Goal: Check status: Check status

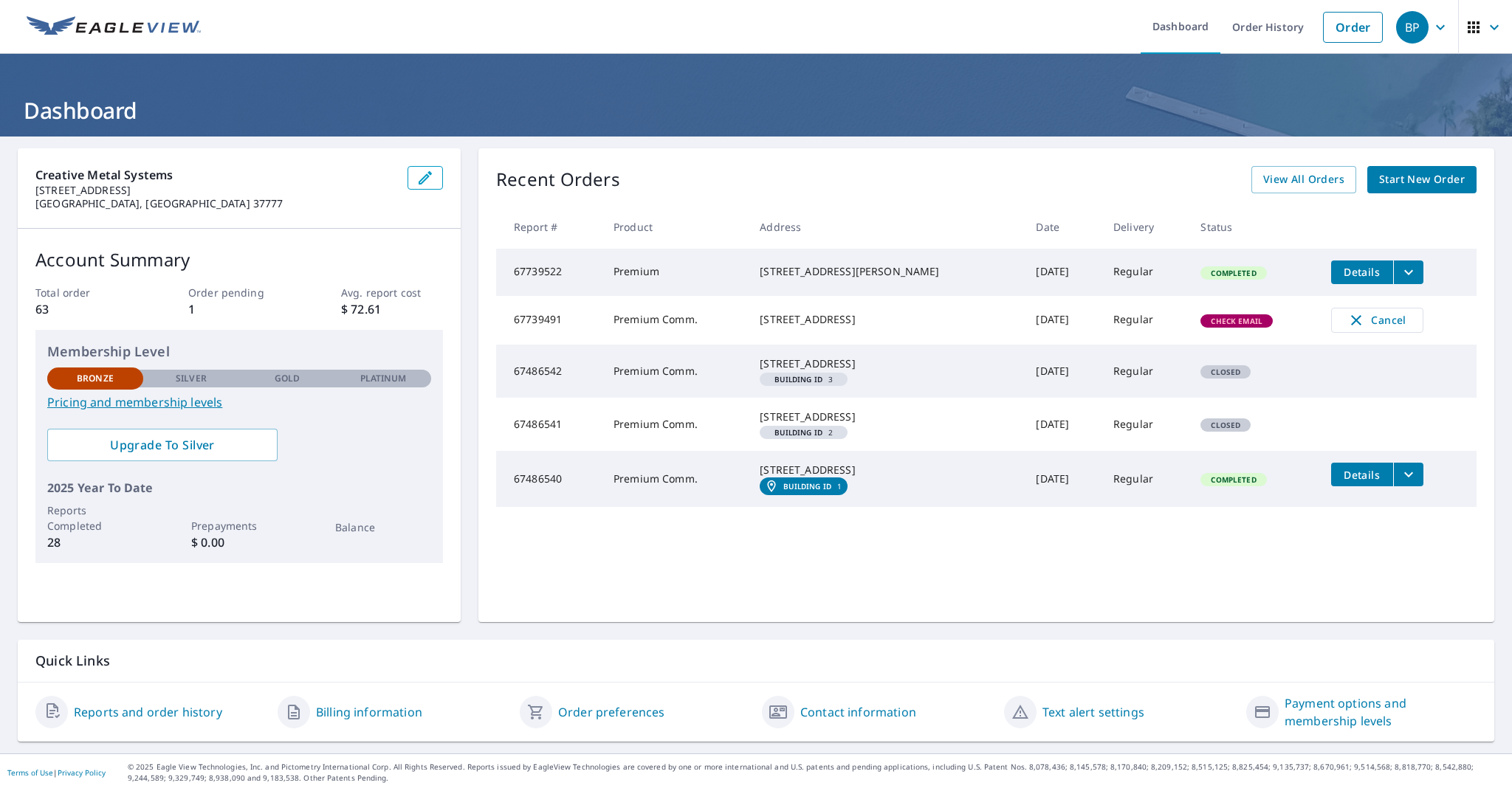
click at [712, 325] on td "Premium Comm." at bounding box center [674, 320] width 146 height 48
click at [748, 323] on td "Premium Comm." at bounding box center [674, 320] width 146 height 48
click at [839, 327] on div "[STREET_ADDRESS]" at bounding box center [885, 319] width 252 height 14
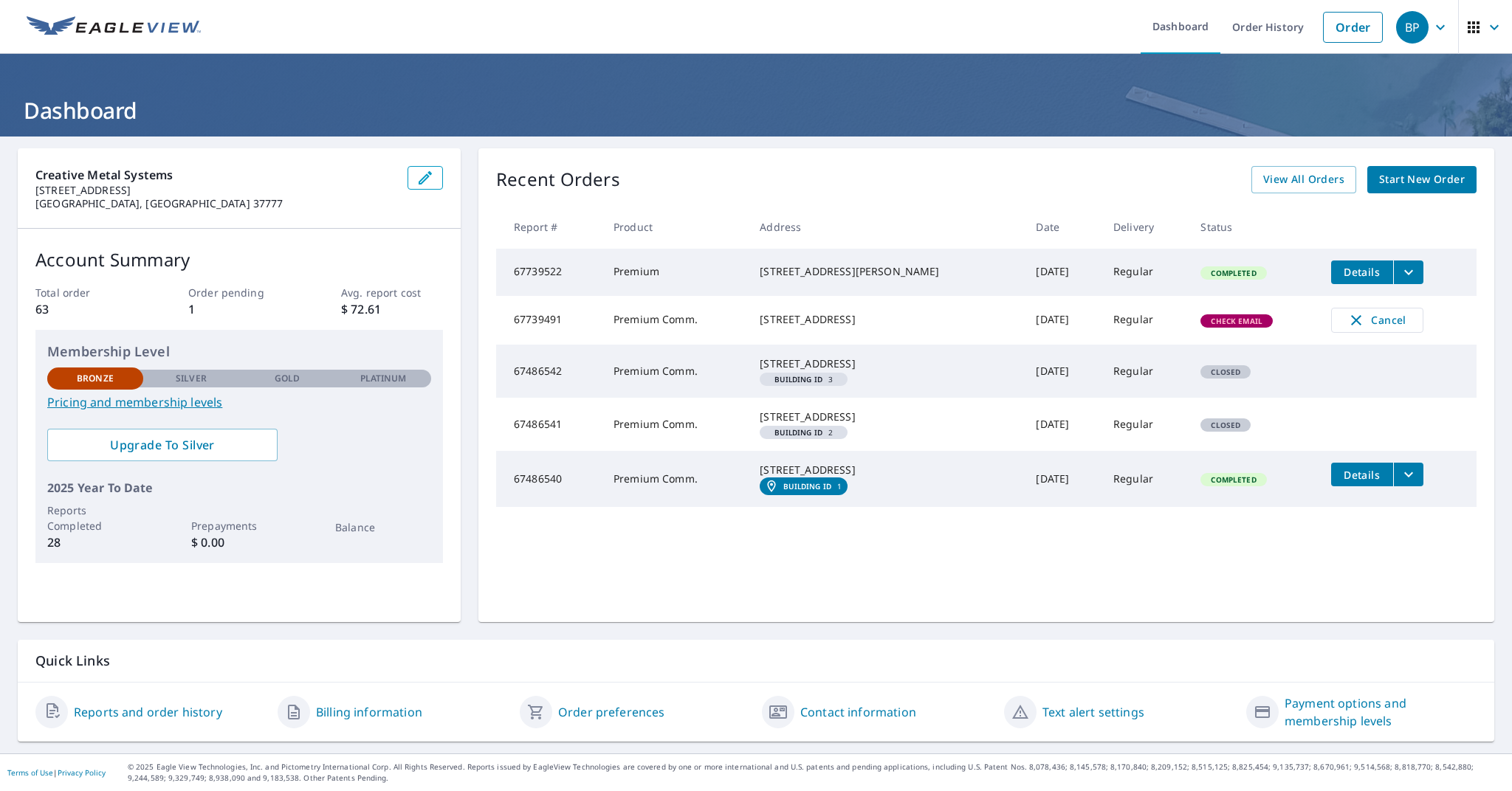
click at [1227, 326] on span "Check Email" at bounding box center [1237, 321] width 70 height 11
click at [1228, 326] on span "Check Email" at bounding box center [1237, 321] width 70 height 11
click at [1102, 329] on td "Regular" at bounding box center [1145, 320] width 87 height 48
click at [1024, 325] on td "[DATE]" at bounding box center [1063, 320] width 77 height 48
click at [1307, 181] on span "View All Orders" at bounding box center [1304, 180] width 81 height 18
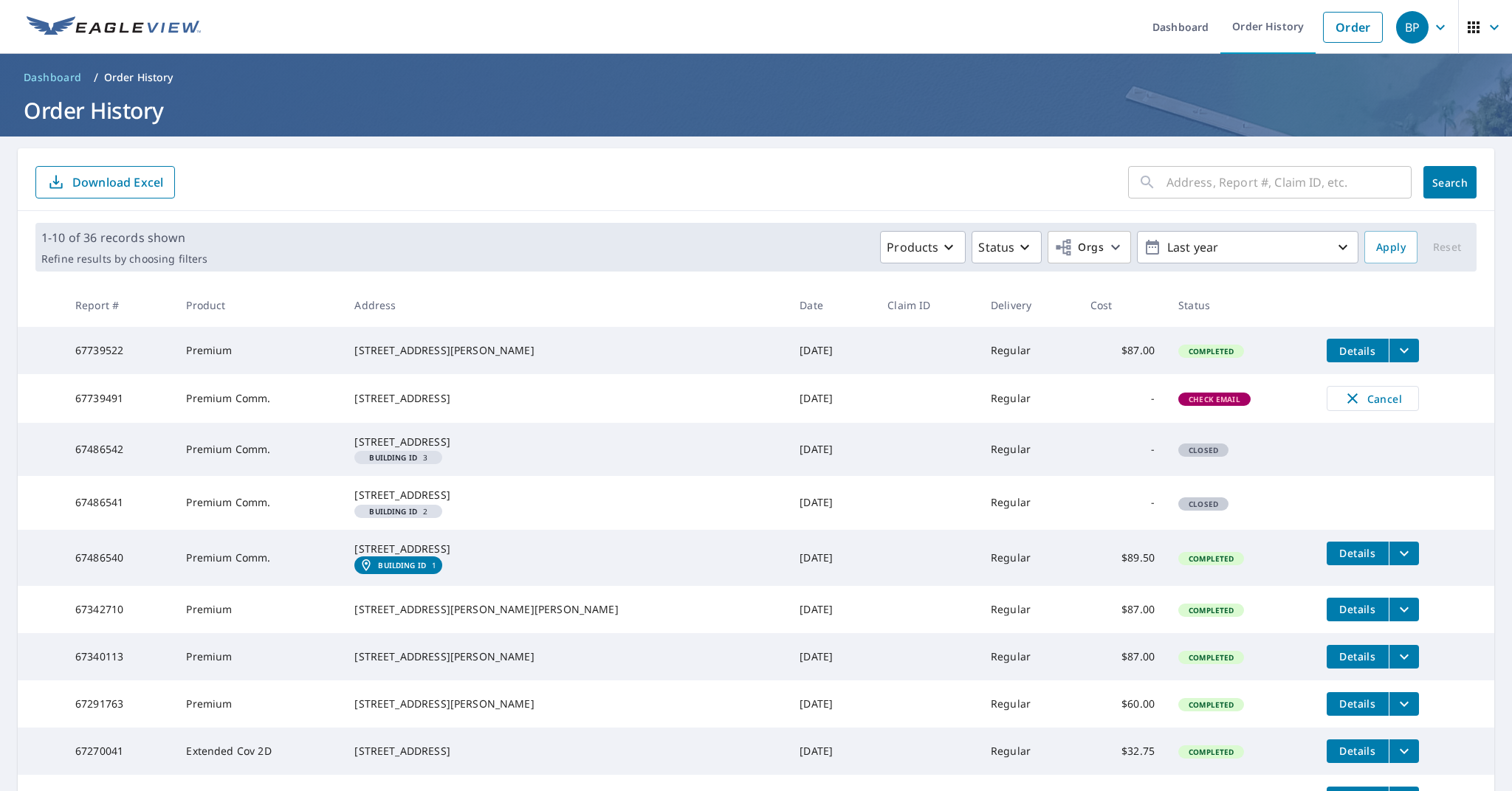
click at [1180, 405] on span "Check Email" at bounding box center [1214, 399] width 70 height 11
click at [418, 406] on div "[STREET_ADDRESS]" at bounding box center [565, 398] width 421 height 14
drag, startPoint x: 419, startPoint y: 406, endPoint x: 393, endPoint y: 404, distance: 26.1
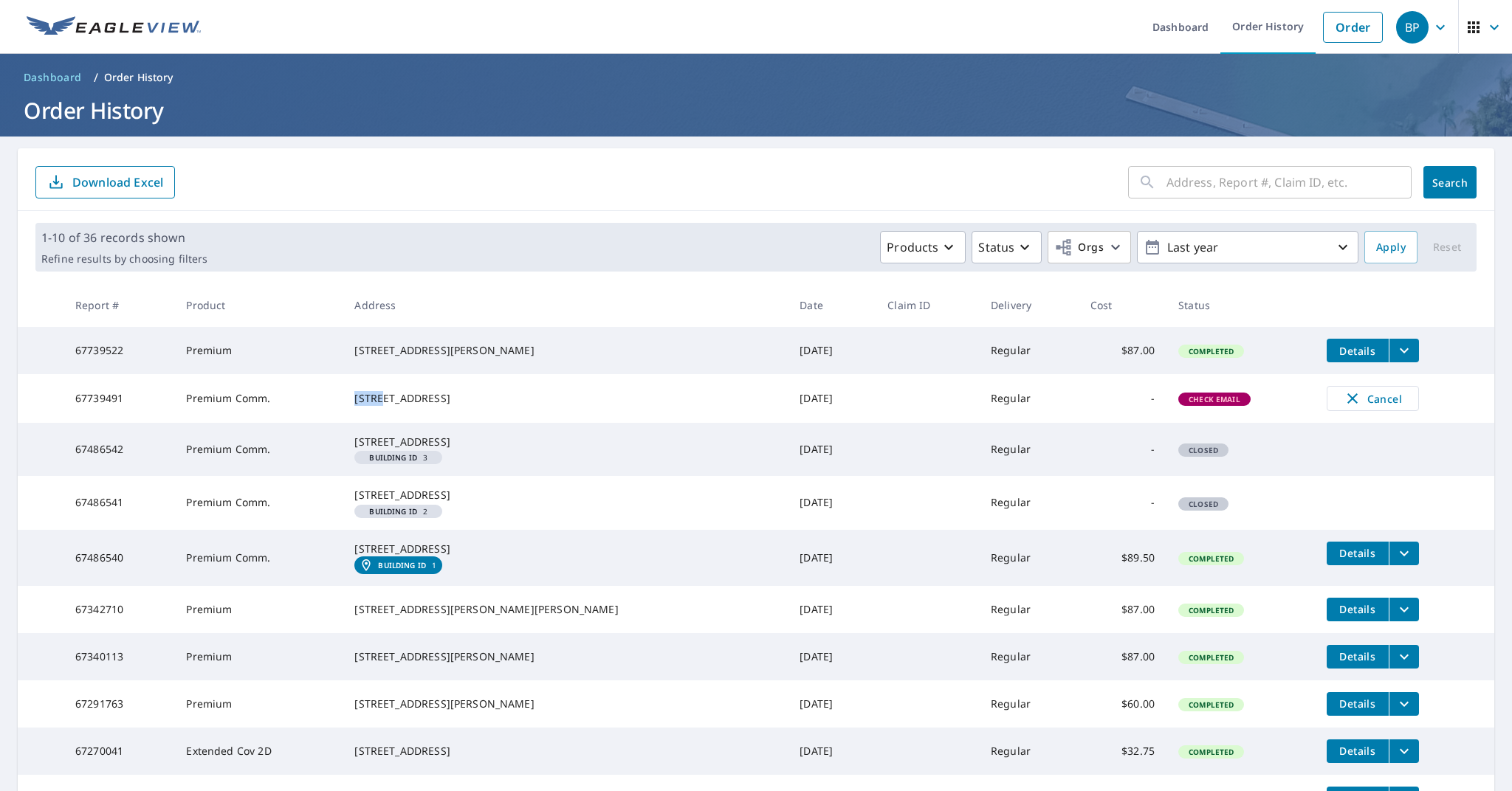
click at [418, 406] on div "[STREET_ADDRESS]" at bounding box center [565, 398] width 421 height 14
click at [156, 402] on td "67739491" at bounding box center [119, 399] width 111 height 48
click at [1177, 33] on link "Dashboard" at bounding box center [1181, 27] width 80 height 54
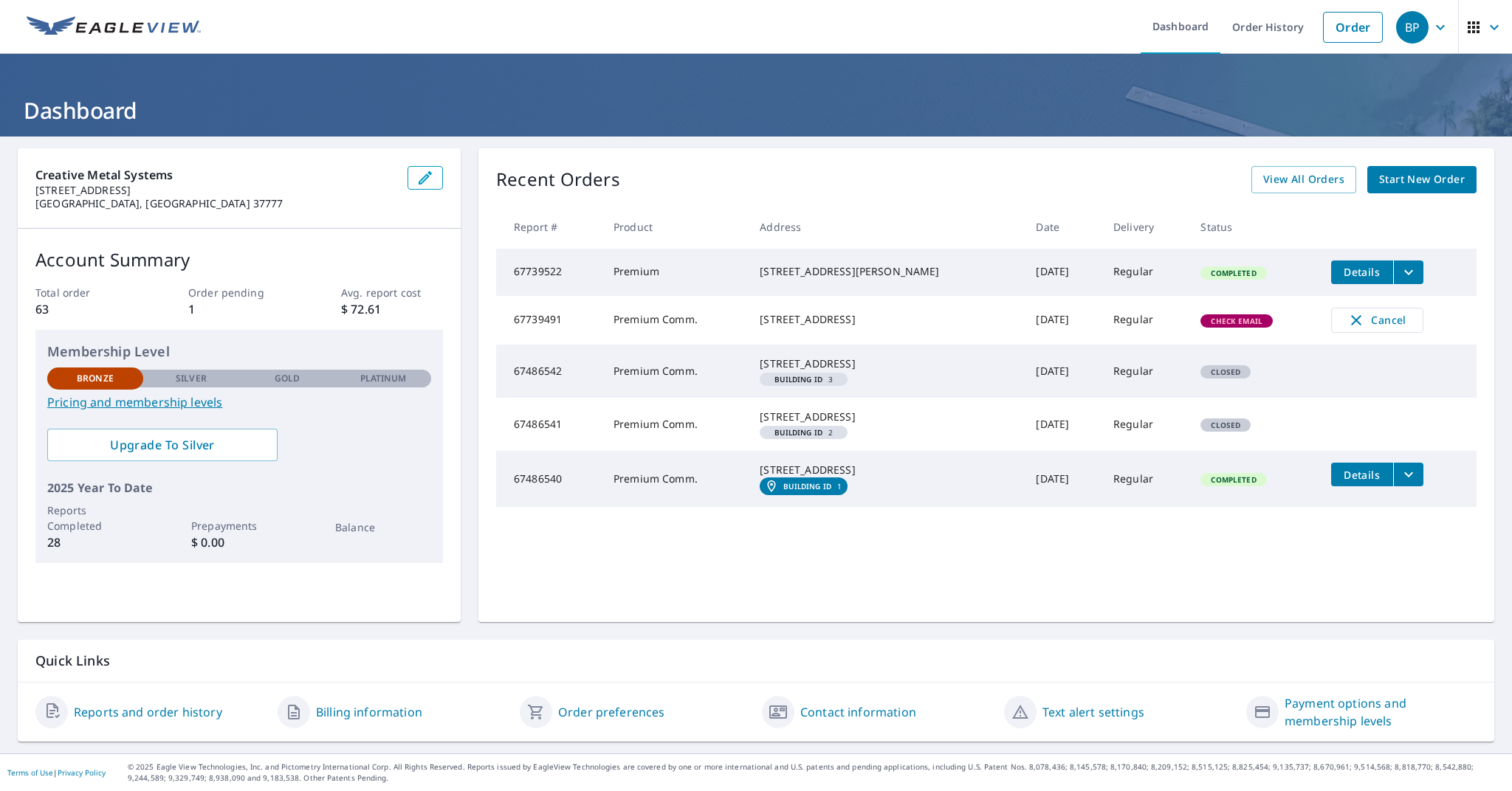
click at [1446, 23] on icon "button" at bounding box center [1441, 27] width 17 height 17
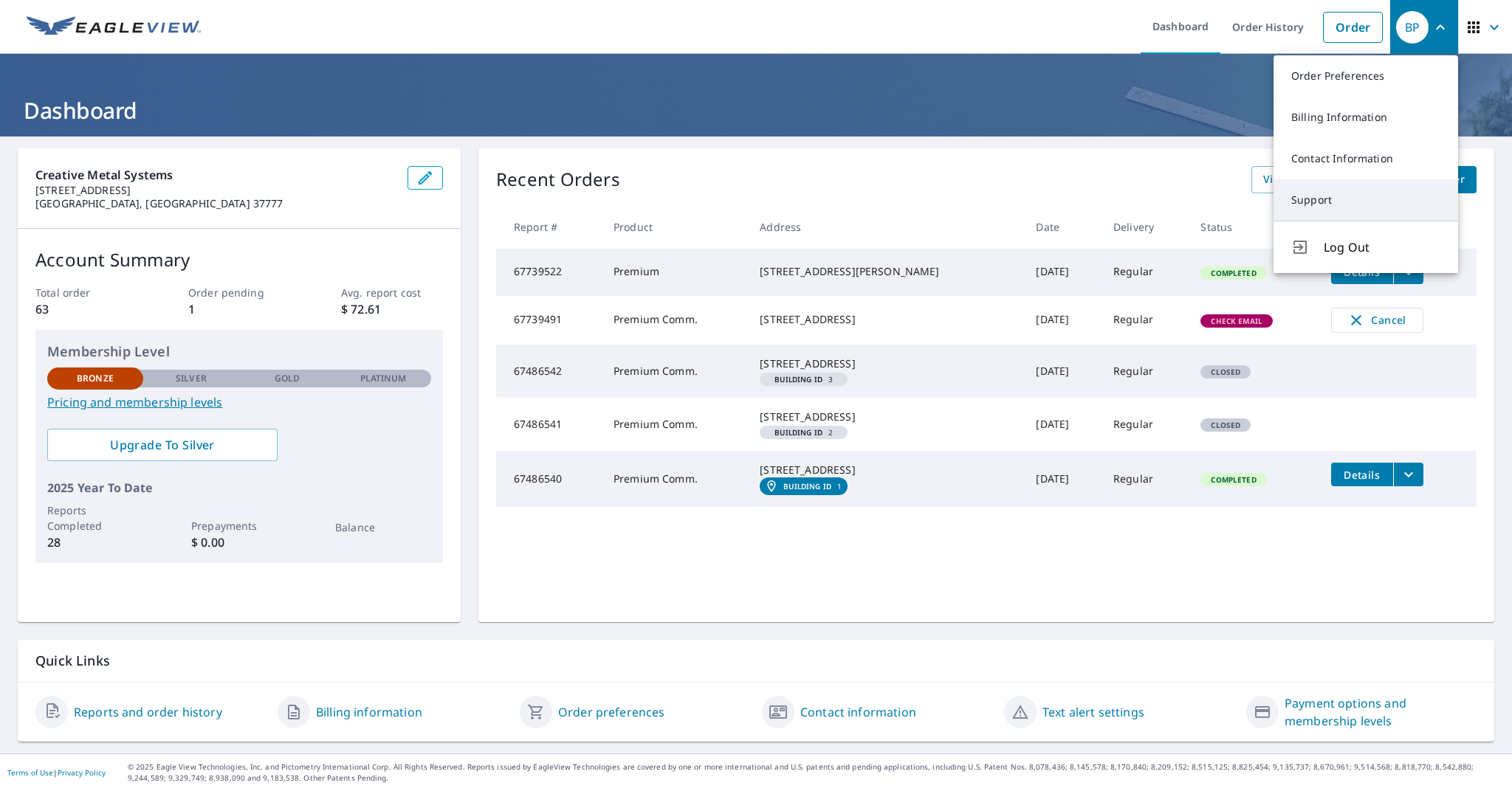
click at [1327, 202] on link "Support" at bounding box center [1365, 200] width 185 height 42
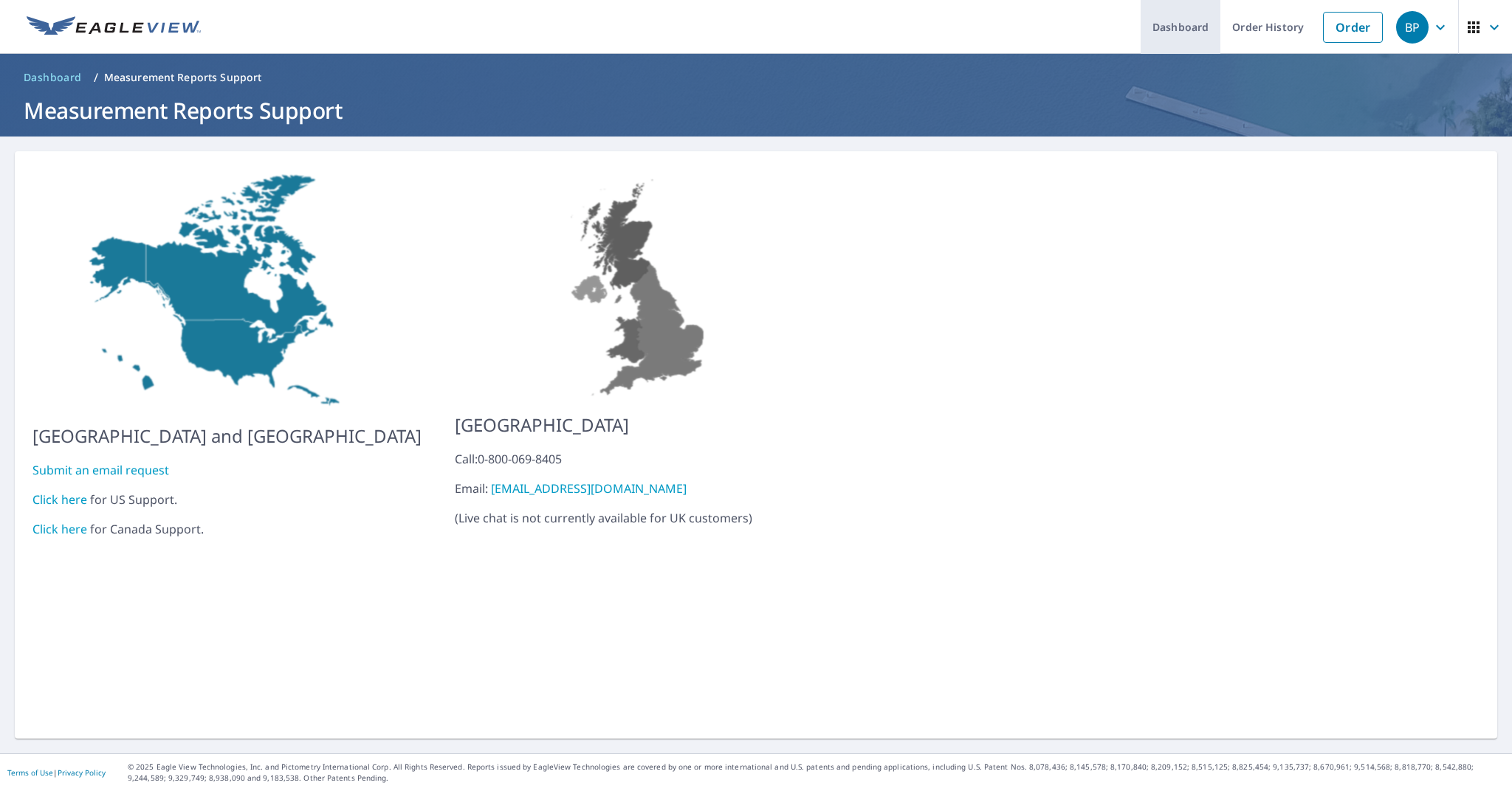
click at [1191, 33] on link "Dashboard" at bounding box center [1181, 27] width 80 height 54
